Goal: Check status

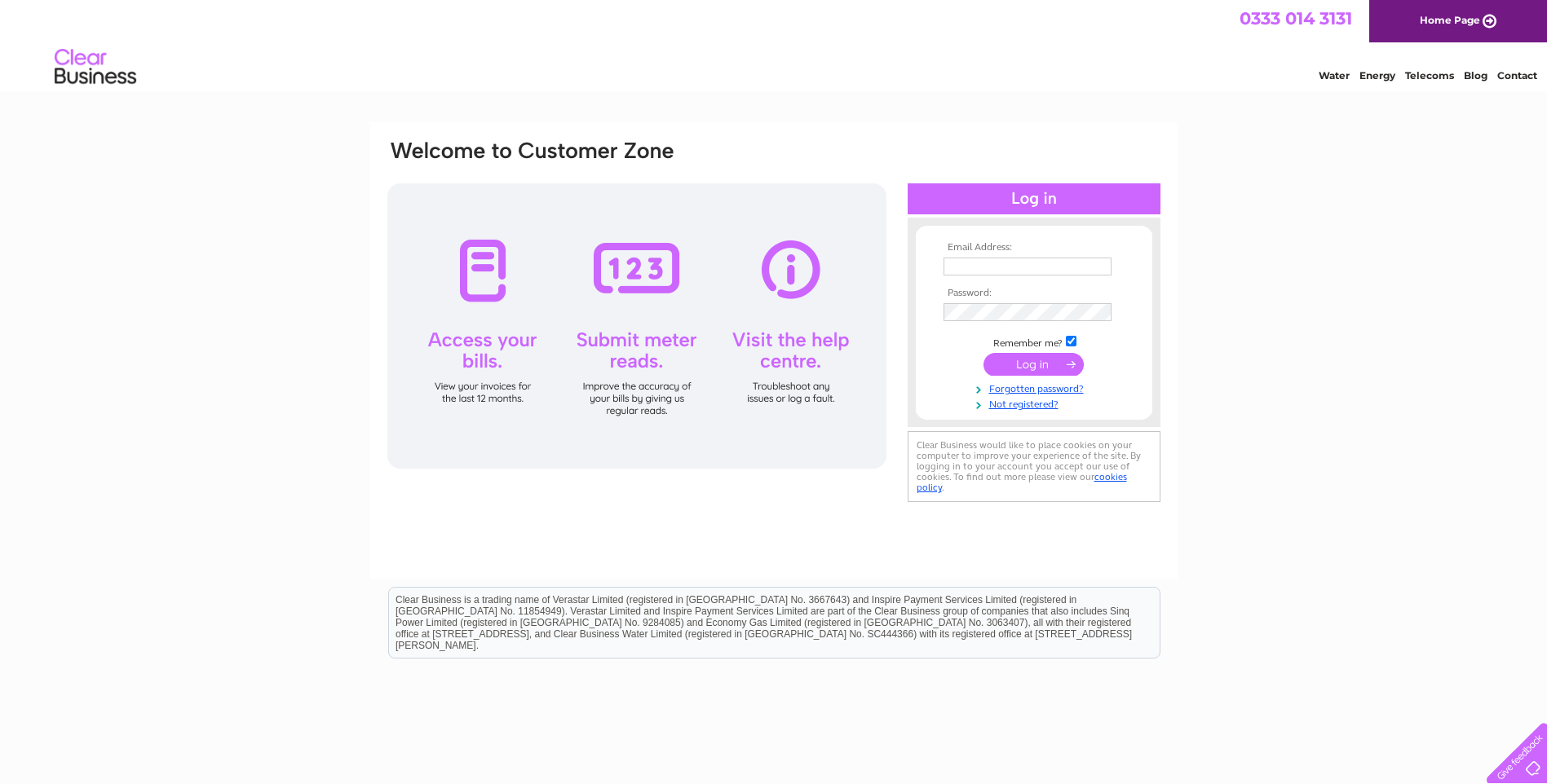
type input "[EMAIL_ADDRESS][DOMAIN_NAME]"
click at [1030, 364] on input "submit" at bounding box center [1033, 364] width 100 height 23
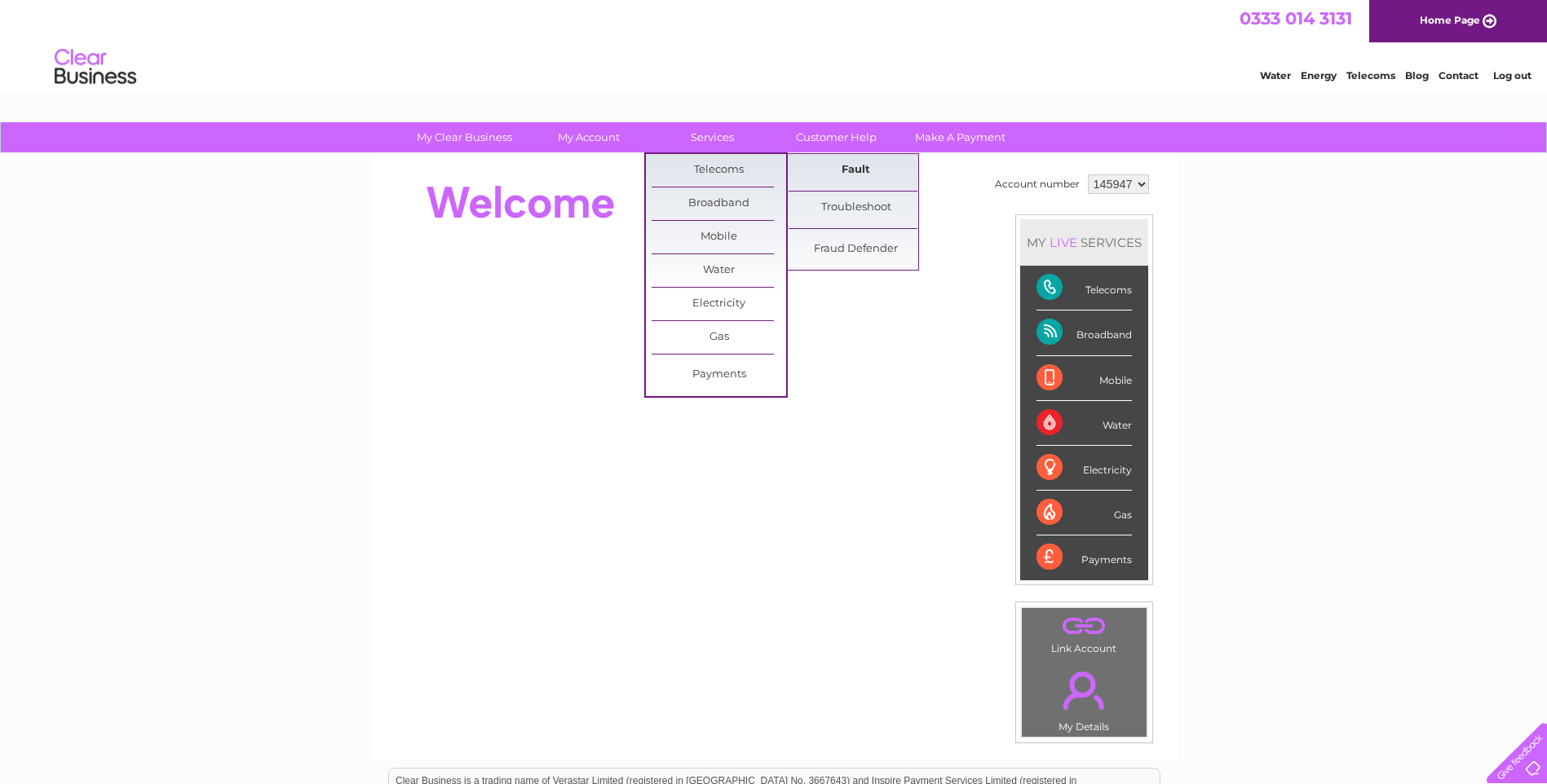
click at [844, 172] on link "Fault" at bounding box center [856, 170] width 135 height 33
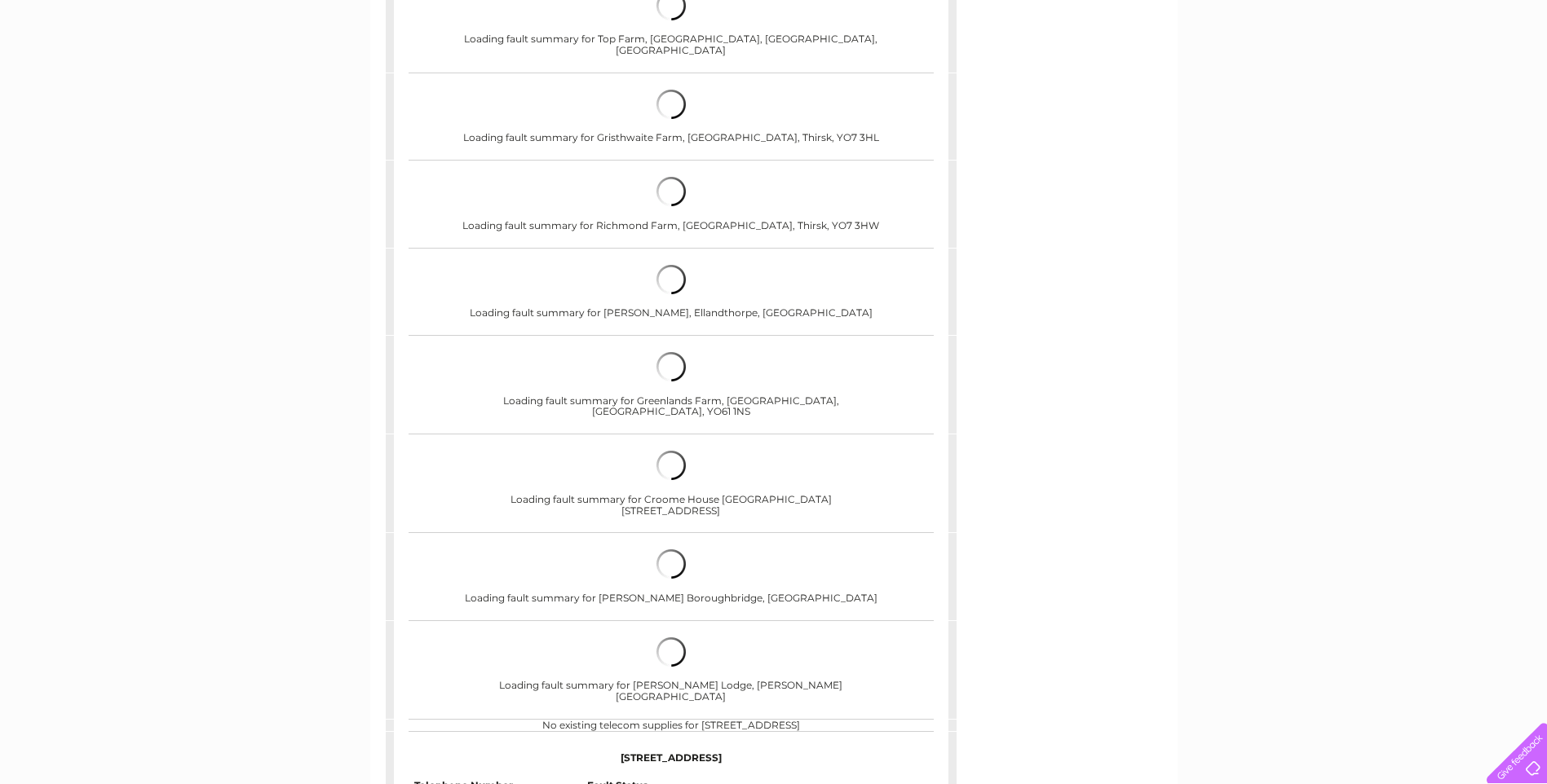
scroll to position [737, 0]
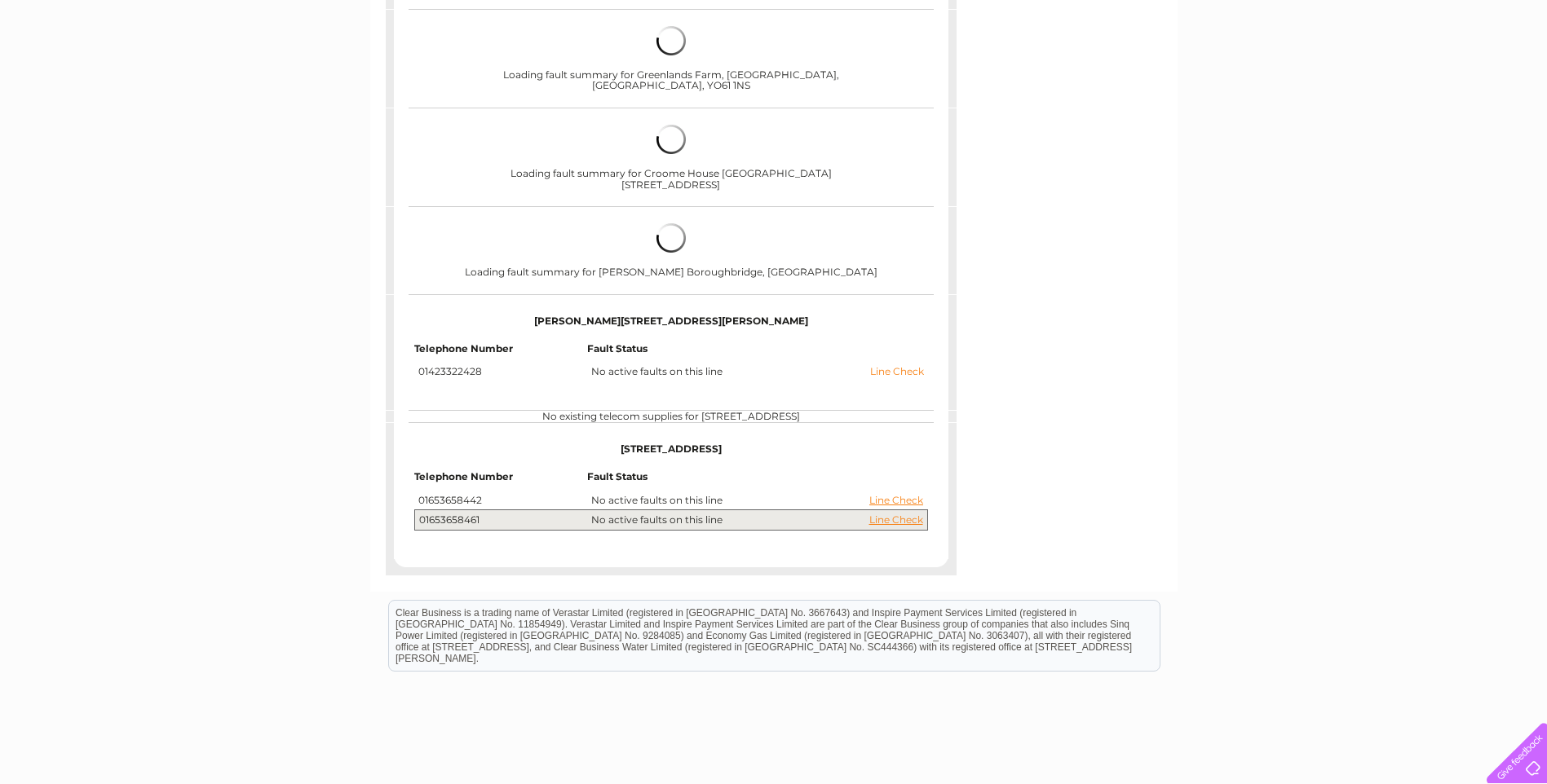
click at [887, 366] on link "Line Check" at bounding box center [897, 372] width 53 height 12
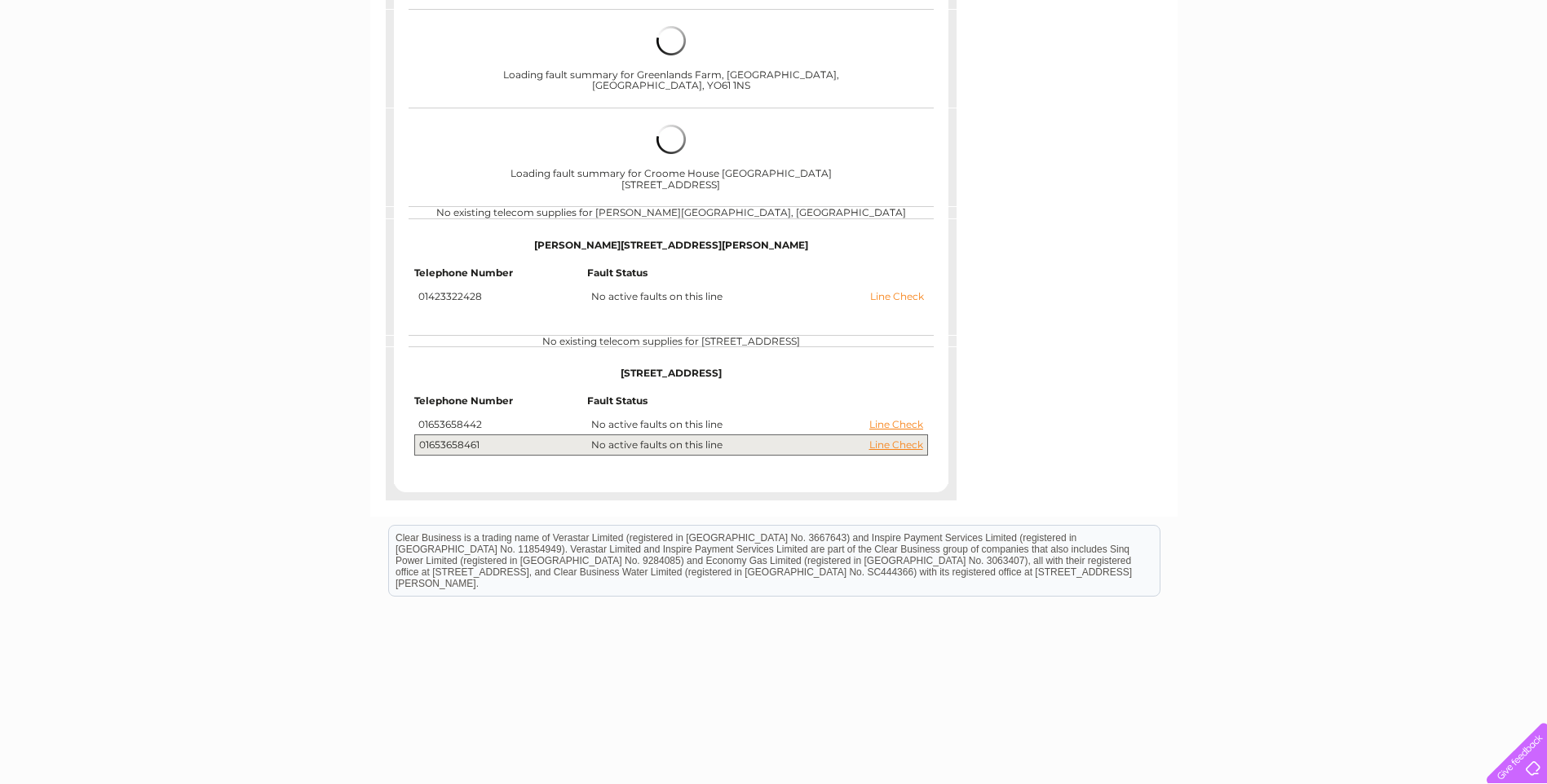
click at [901, 291] on link "Line Check" at bounding box center [897, 297] width 53 height 12
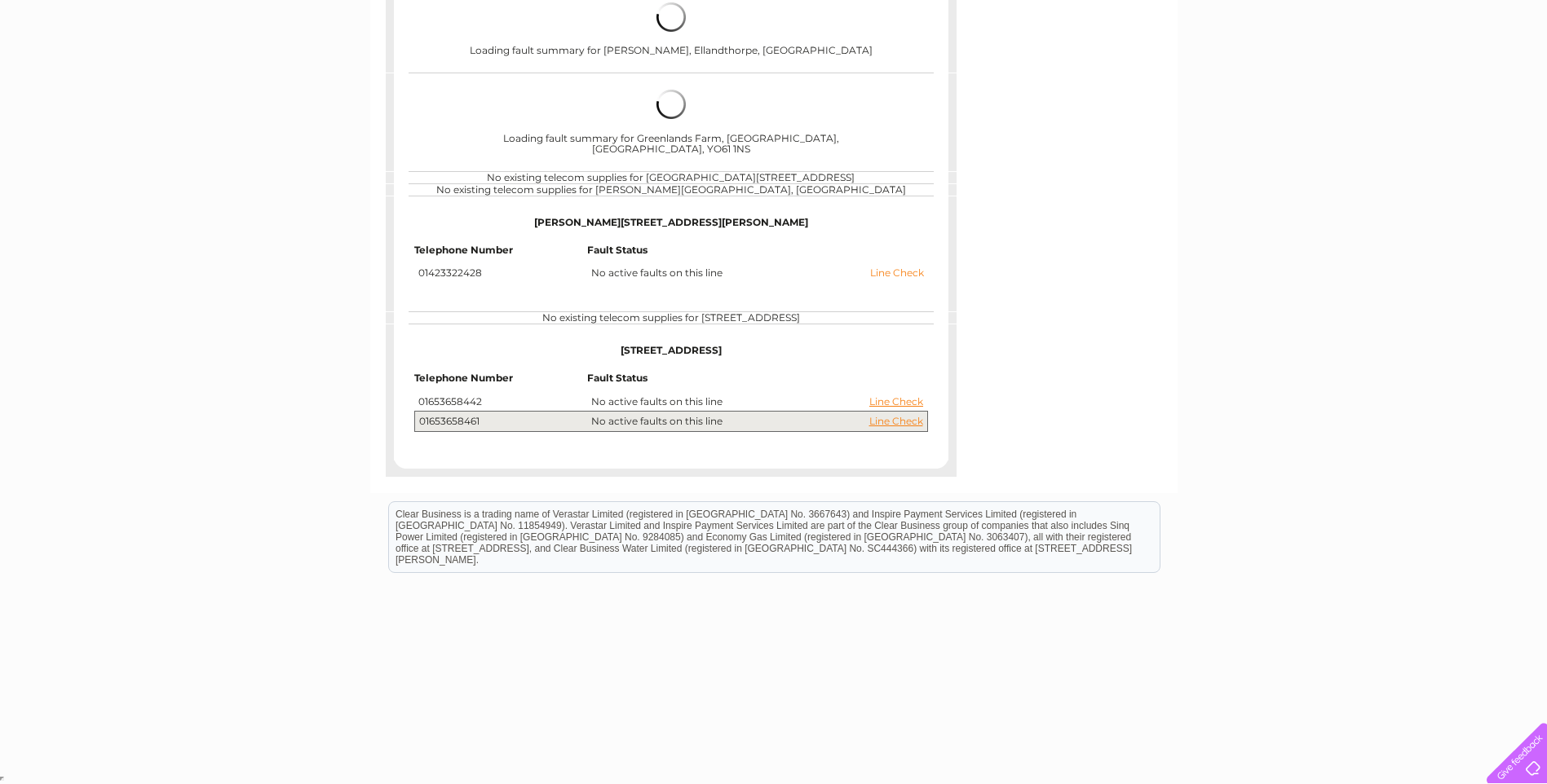
scroll to position [685, 0]
click at [893, 267] on link "Line Check" at bounding box center [897, 273] width 53 height 12
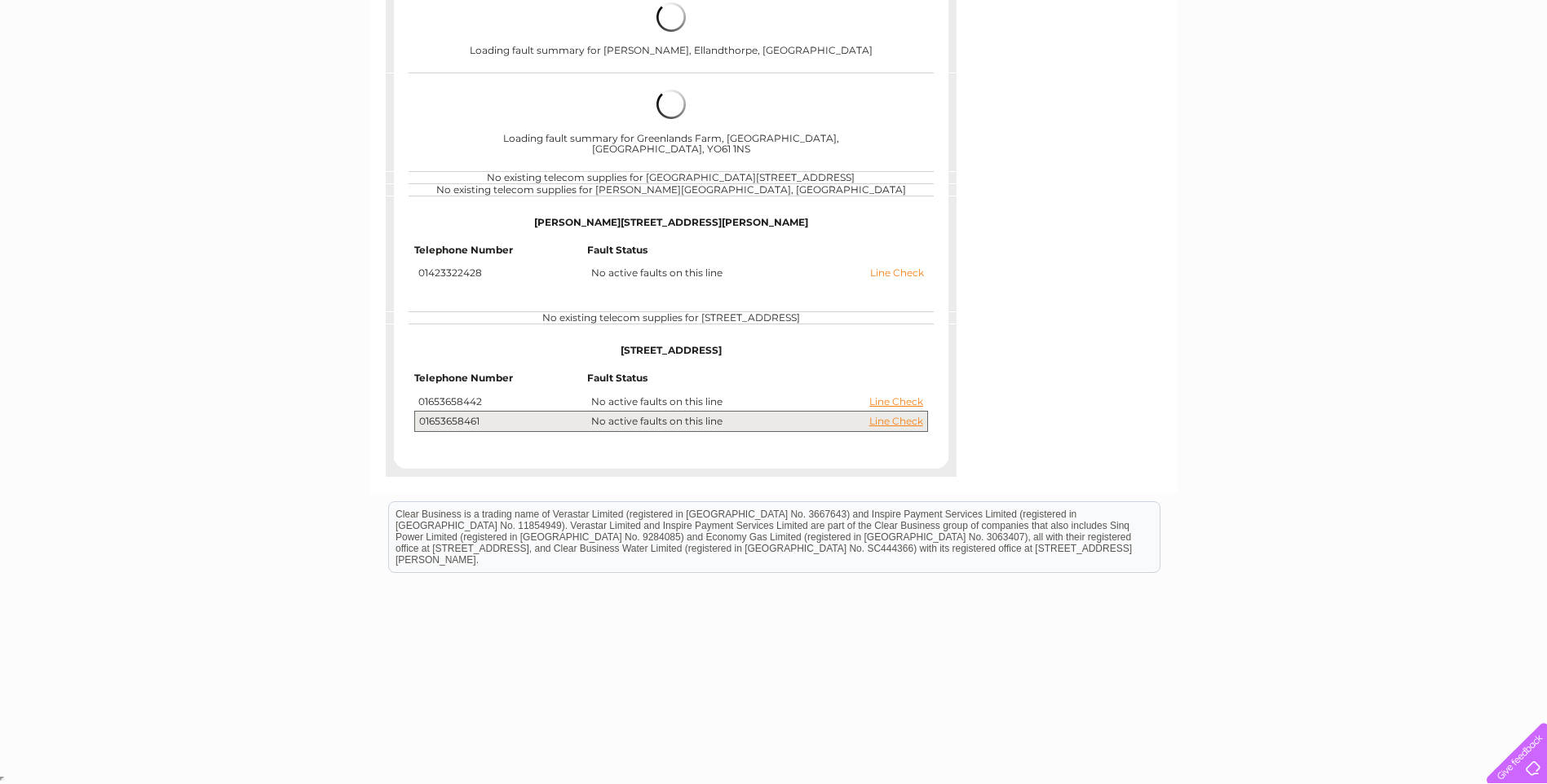
click at [893, 267] on link "Line Check" at bounding box center [897, 273] width 53 height 12
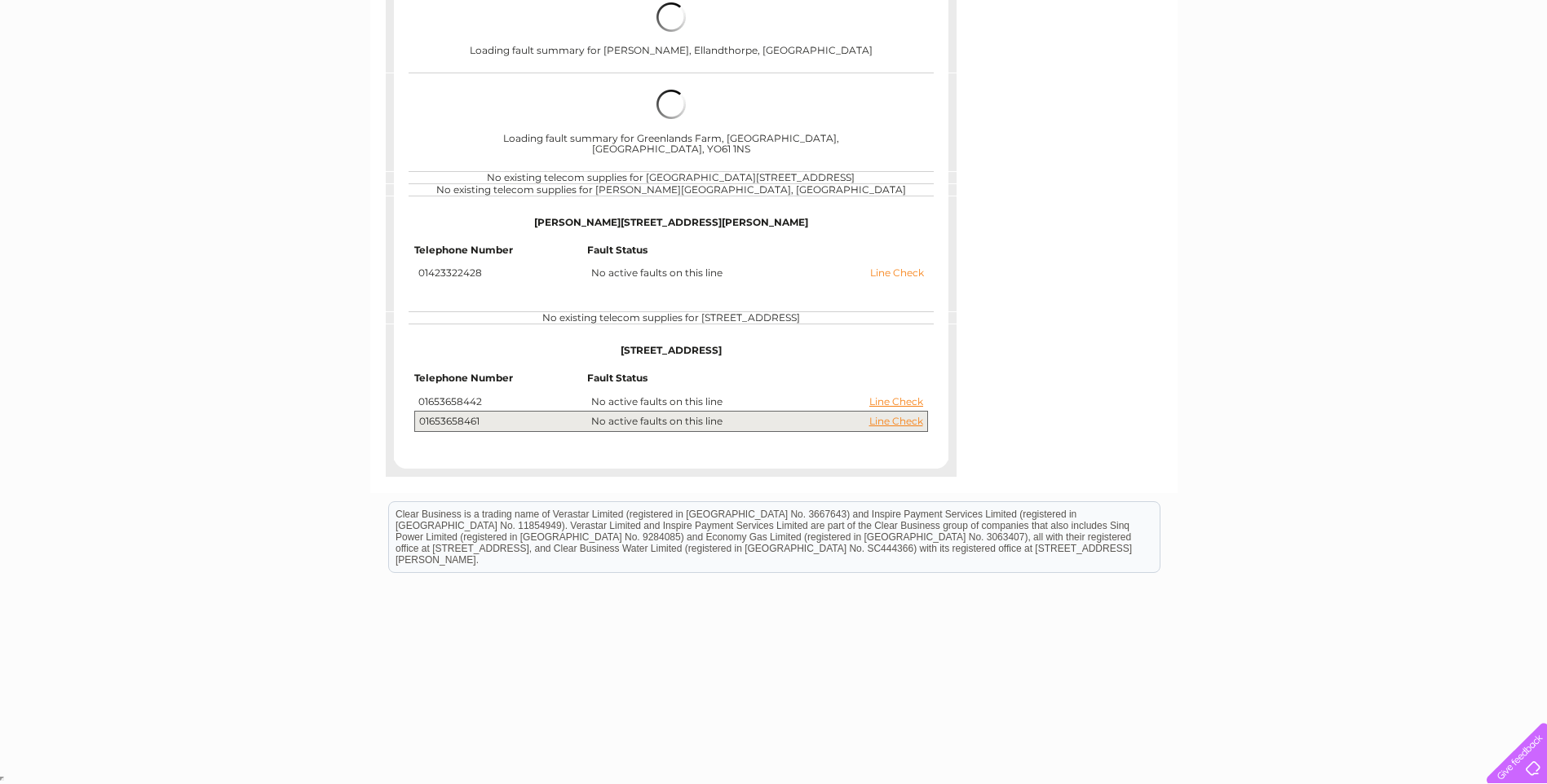
click at [893, 267] on link "Line Check" at bounding box center [897, 273] width 53 height 12
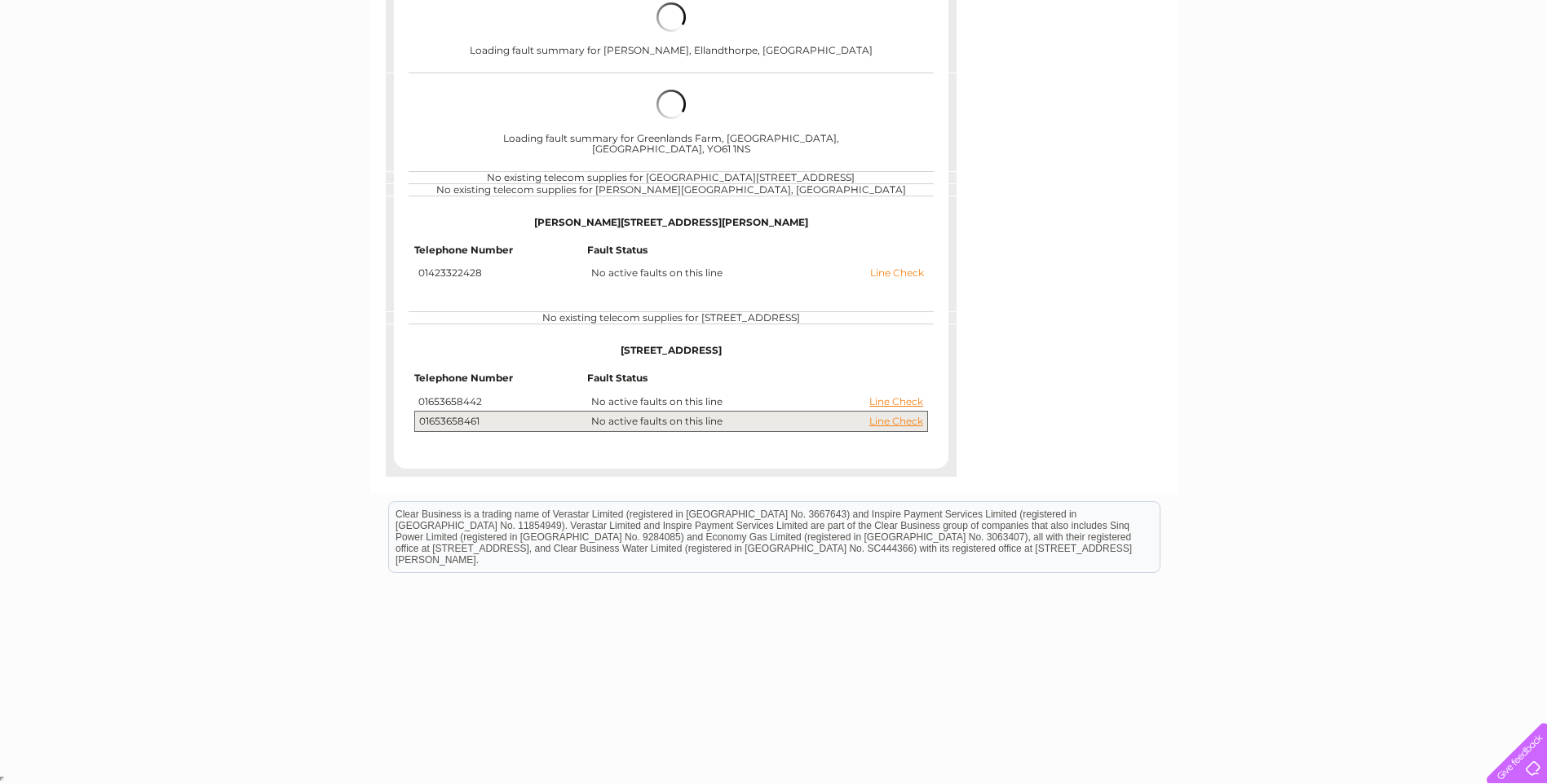
click at [893, 267] on link "Line Check" at bounding box center [897, 273] width 53 height 12
click at [902, 267] on link "Line Check" at bounding box center [897, 273] width 53 height 12
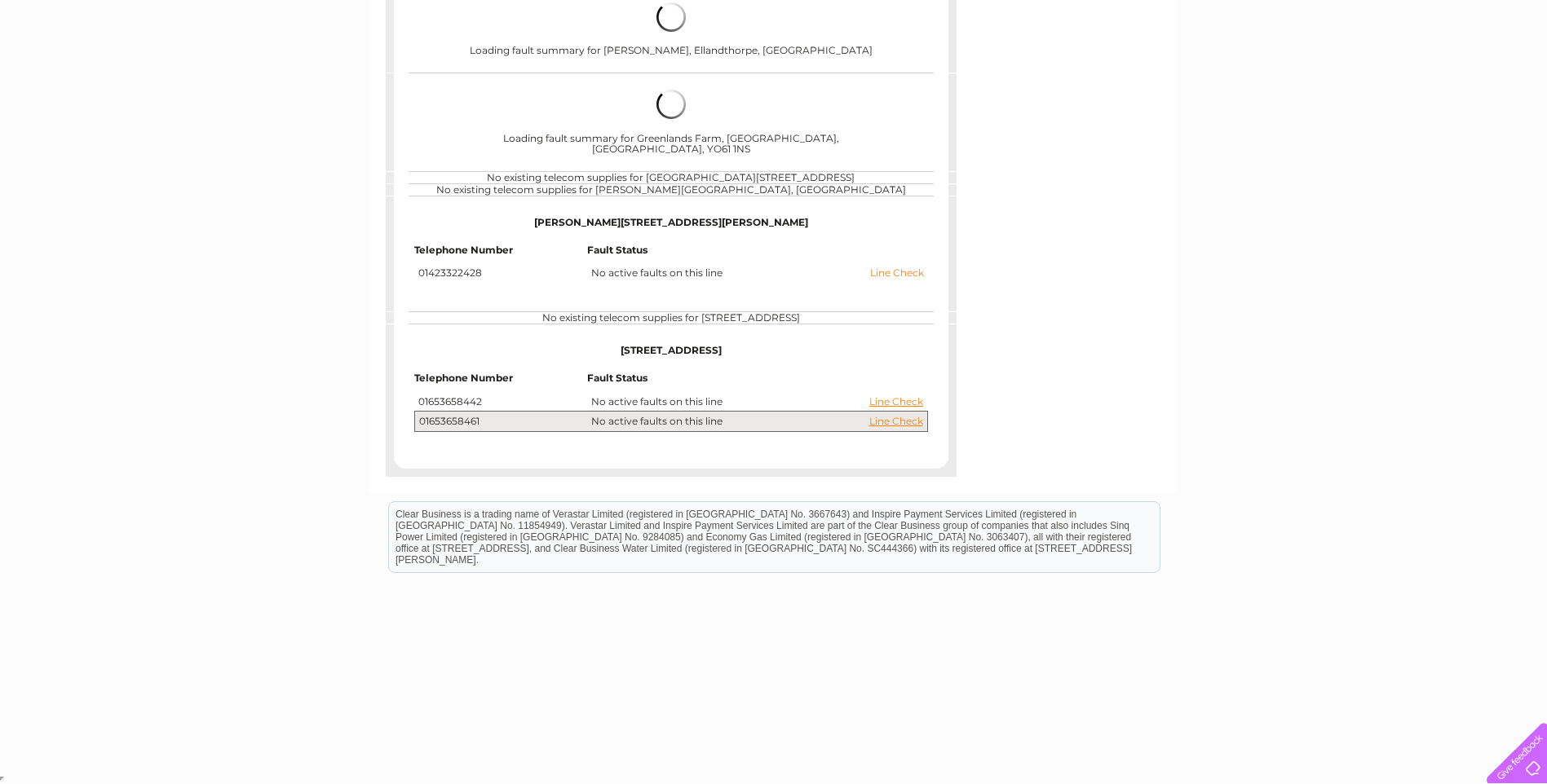
click at [902, 267] on link "Line Check" at bounding box center [897, 273] width 53 height 12
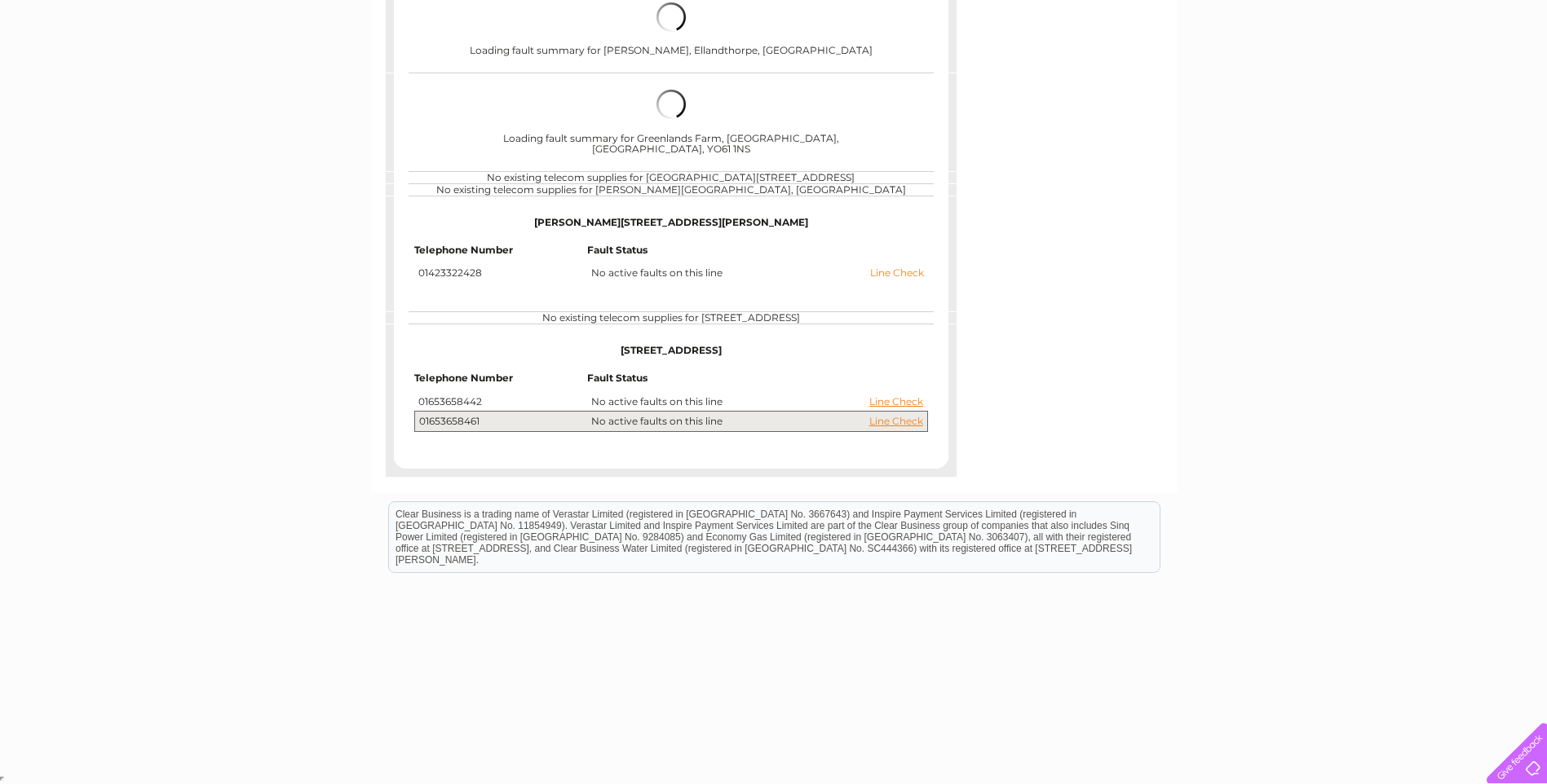
click at [902, 267] on link "Line Check" at bounding box center [897, 273] width 53 height 12
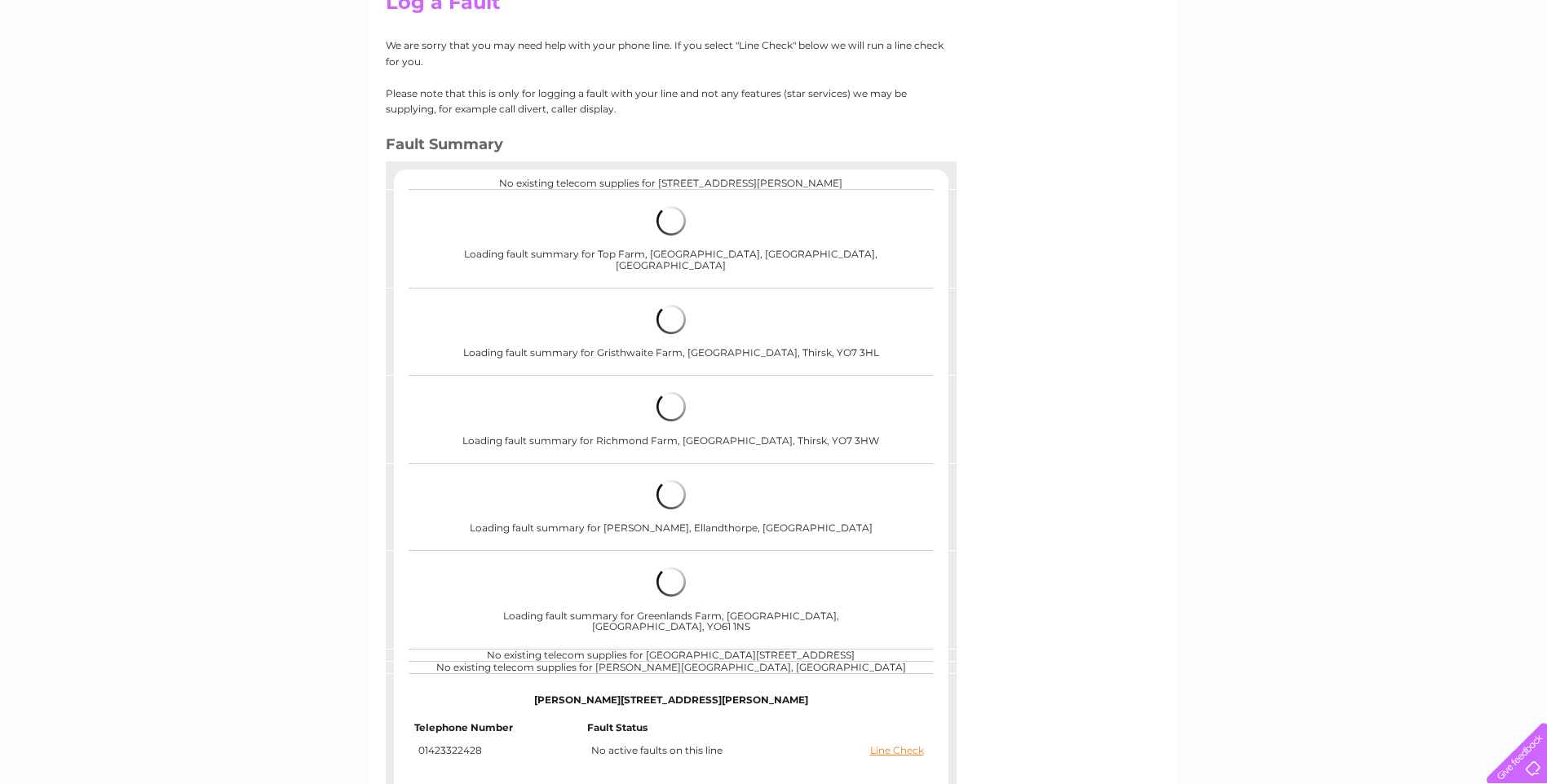
scroll to position [0, 0]
